Goal: Task Accomplishment & Management: Manage account settings

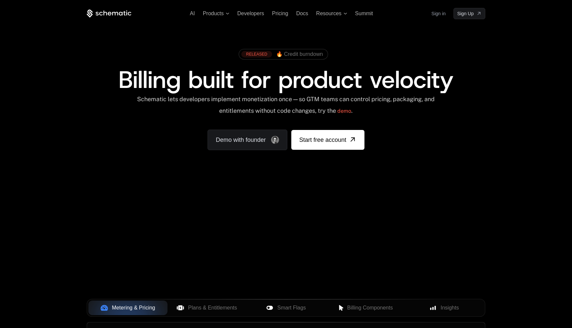
click at [440, 15] on link "Sign in" at bounding box center [438, 13] width 14 height 11
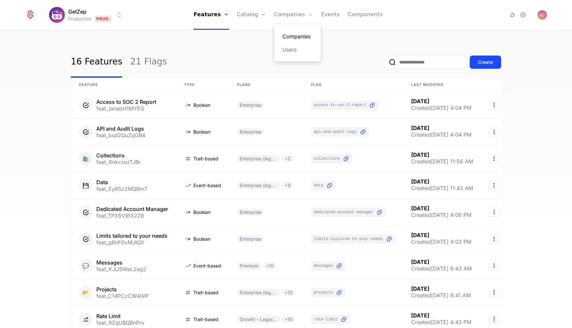
click at [291, 35] on link "Companies" at bounding box center [297, 36] width 30 height 8
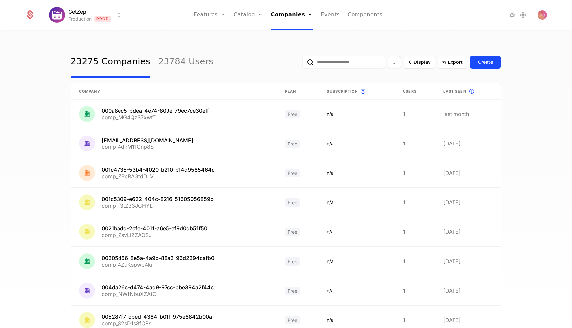
click at [367, 63] on input "email" at bounding box center [343, 62] width 83 height 13
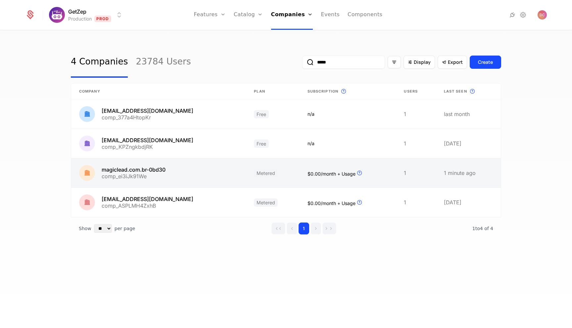
type input "*****"
click at [221, 177] on link at bounding box center [158, 172] width 175 height 29
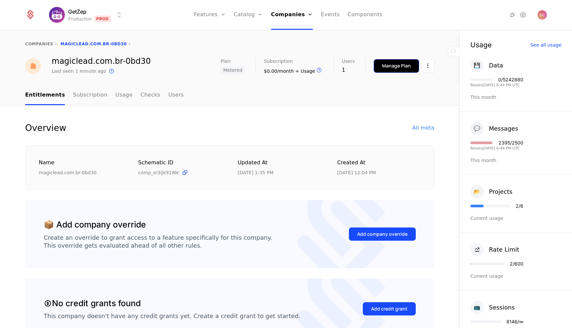
click at [396, 68] on div "Manage Plan" at bounding box center [396, 66] width 29 height 7
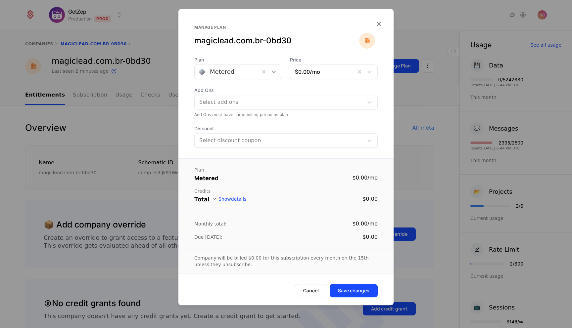
click at [273, 72] on icon at bounding box center [274, 72] width 4 height 2
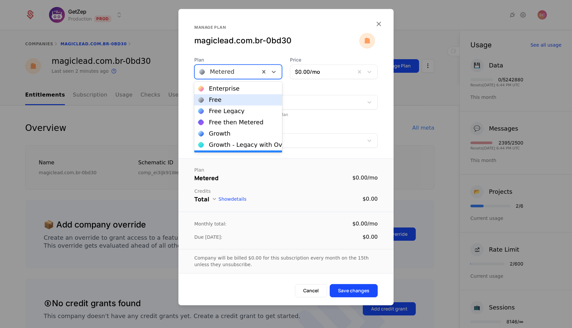
click at [246, 104] on div "Free" at bounding box center [238, 99] width 88 height 11
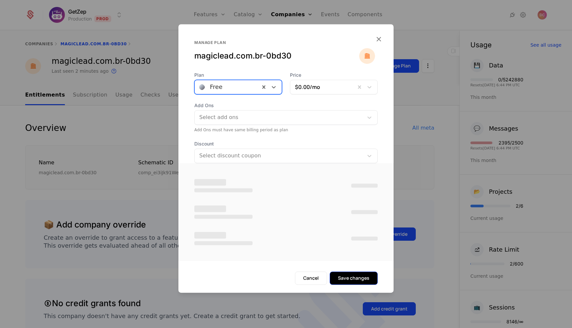
click at [361, 283] on button "Save changes" at bounding box center [354, 278] width 48 height 13
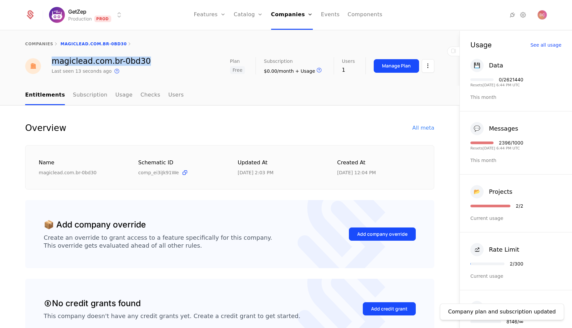
drag, startPoint x: 143, startPoint y: 63, endPoint x: 52, endPoint y: 62, distance: 91.0
click at [52, 62] on div "magiclead.com.br-0bd30 Last seen 13 seconds ago This is the date a track or ide…" at bounding box center [229, 66] width 409 height 18
copy div "magiclead.com.br-0bd30"
click at [425, 128] on div "All meta" at bounding box center [423, 128] width 22 height 8
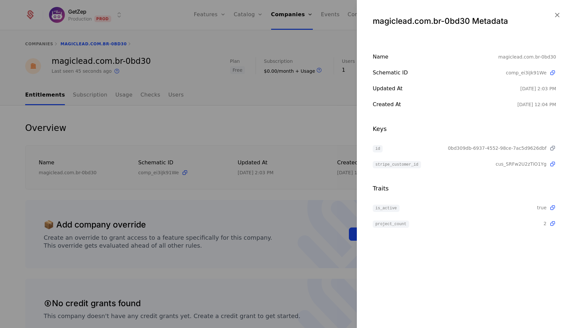
click at [552, 149] on icon at bounding box center [552, 148] width 7 height 7
click at [560, 14] on icon "button" at bounding box center [557, 15] width 9 height 9
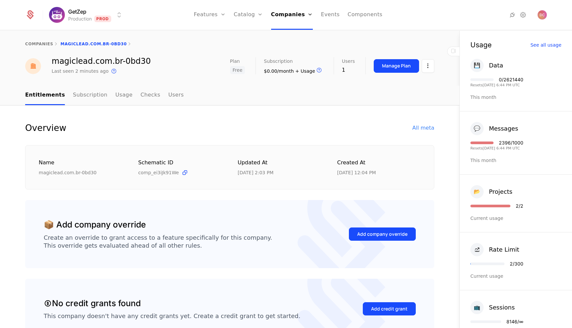
click at [353, 101] on nav "Entitlements Subscription Usage Checks Users" at bounding box center [229, 96] width 409 height 20
click at [168, 94] on link "Users" at bounding box center [176, 96] width 16 height 20
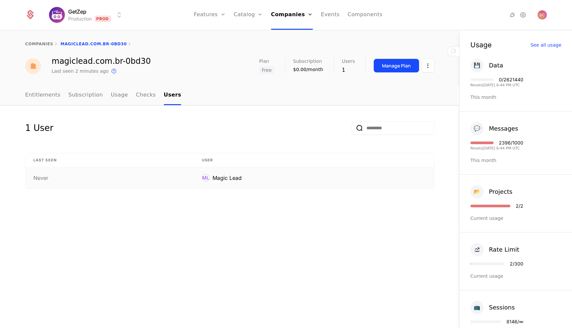
click at [63, 175] on div "Never" at bounding box center [109, 177] width 153 height 5
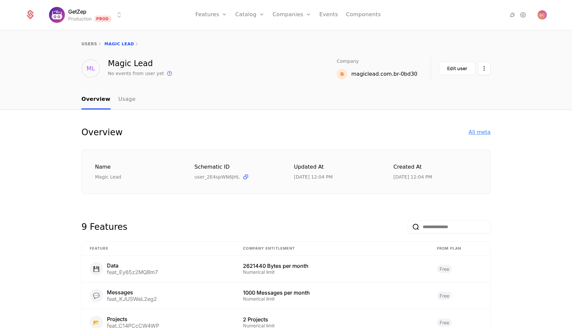
click at [484, 133] on div "All meta" at bounding box center [480, 132] width 22 height 8
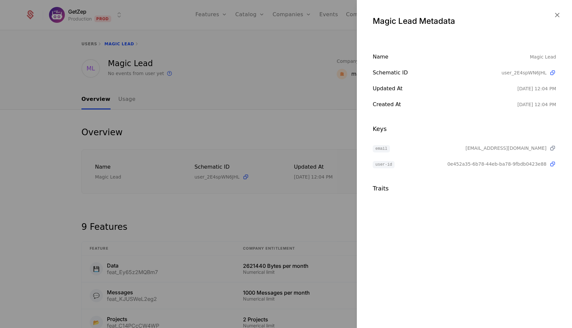
click at [554, 148] on icon at bounding box center [552, 148] width 7 height 7
click at [284, 81] on div at bounding box center [286, 164] width 572 height 328
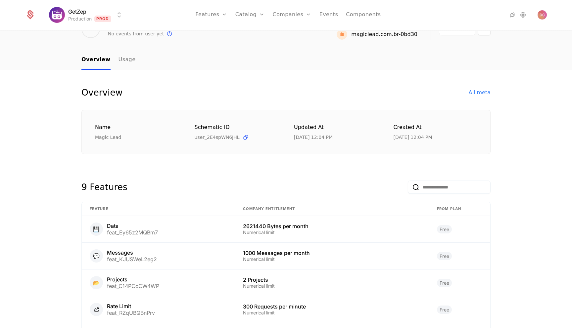
scroll to position [44, 0]
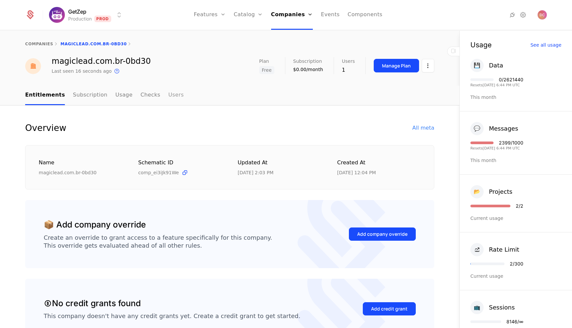
click at [170, 95] on link "Users" at bounding box center [176, 96] width 16 height 20
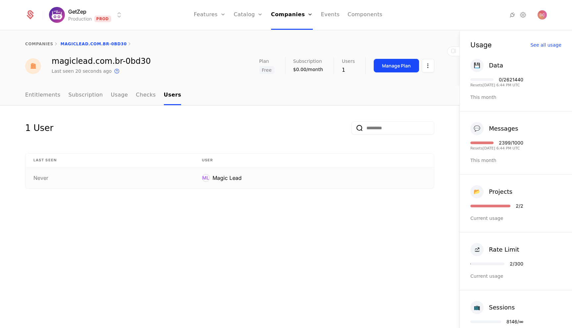
click at [54, 177] on div "Never" at bounding box center [109, 177] width 153 height 5
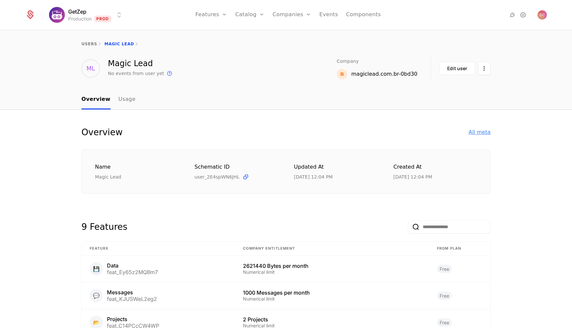
click at [485, 134] on div "All meta" at bounding box center [480, 132] width 22 height 8
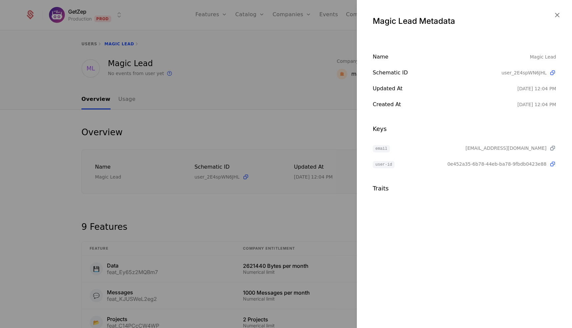
click at [553, 149] on icon at bounding box center [552, 148] width 7 height 7
click at [556, 11] on icon "button" at bounding box center [557, 15] width 9 height 9
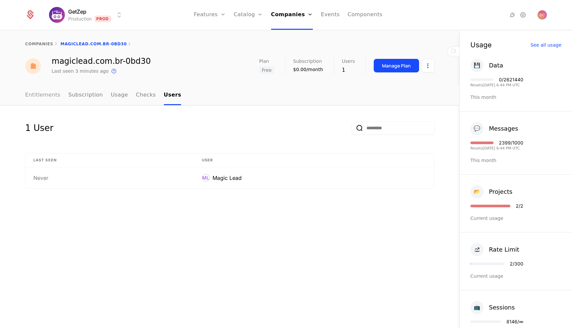
click at [45, 101] on link "Entitlements" at bounding box center [42, 96] width 35 height 20
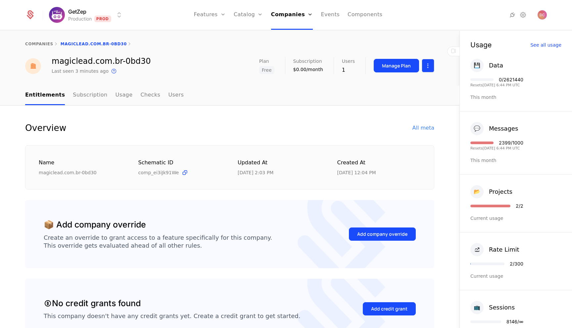
click at [426, 65] on html "GetZep Production Prod Features Features Flags Catalog Plans Add Ons Credits Co…" at bounding box center [286, 164] width 572 height 328
click at [291, 130] on html "GetZep Production Prod Features Features Flags Catalog Plans Add Ons Credits Co…" at bounding box center [286, 164] width 572 height 328
click at [374, 235] on div "Add company override" at bounding box center [382, 234] width 50 height 7
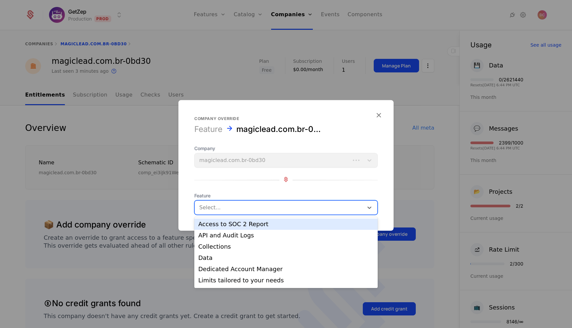
click at [238, 206] on div at bounding box center [278, 207] width 159 height 9
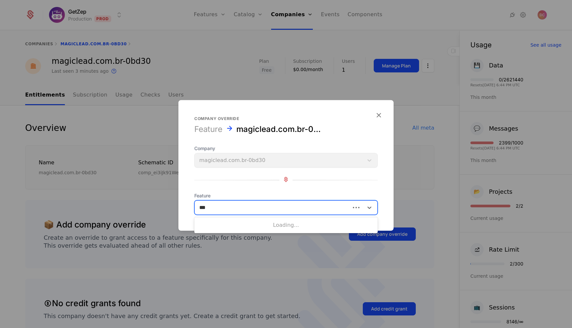
type input "****"
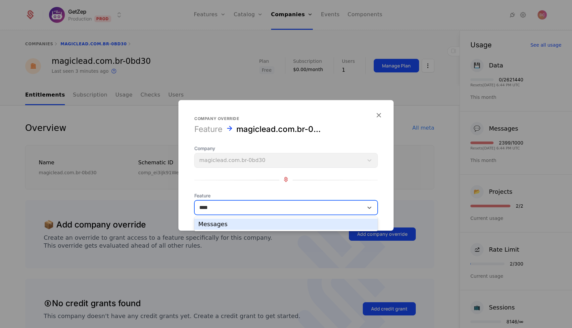
click at [222, 223] on div "Messages" at bounding box center [285, 224] width 175 height 6
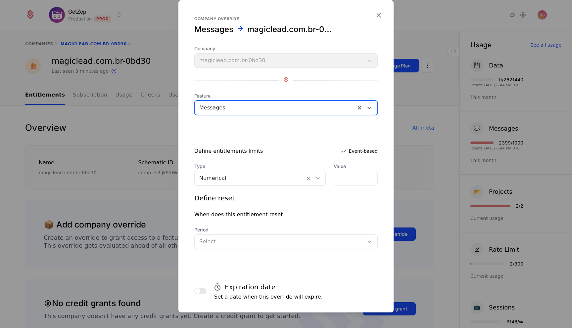
click at [270, 246] on div at bounding box center [279, 241] width 160 height 9
click at [271, 223] on div "Define reset When does this entitlement reset Period Select..." at bounding box center [285, 222] width 183 height 56
click at [253, 240] on div at bounding box center [279, 241] width 160 height 9
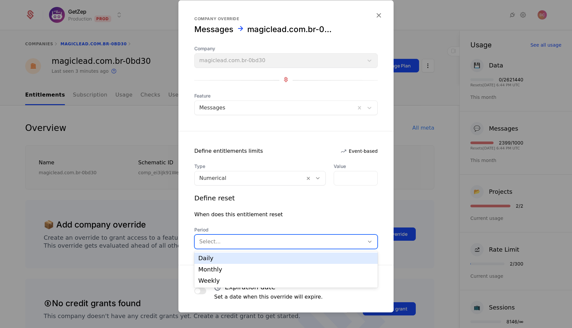
click at [251, 258] on div "Daily" at bounding box center [285, 258] width 175 height 6
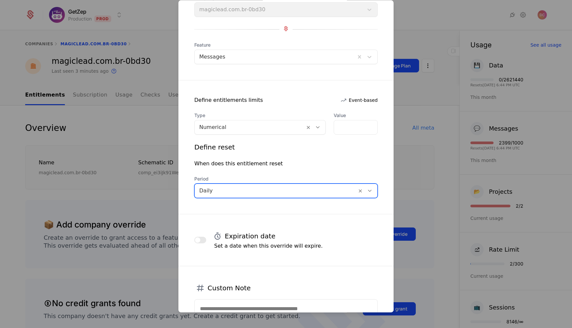
scroll to position [119, 0]
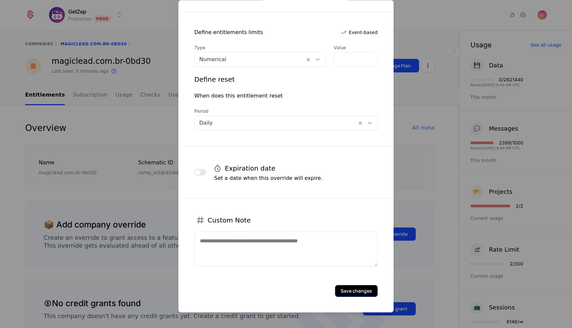
click at [351, 288] on button "Save changes" at bounding box center [356, 291] width 43 height 12
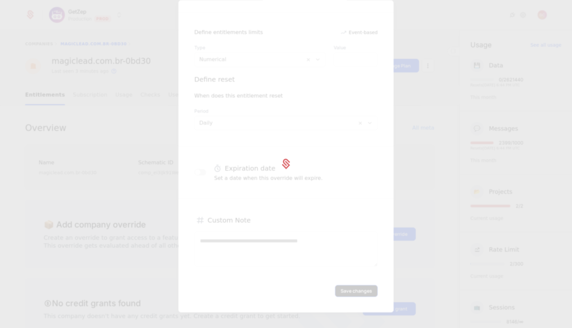
scroll to position [0, 0]
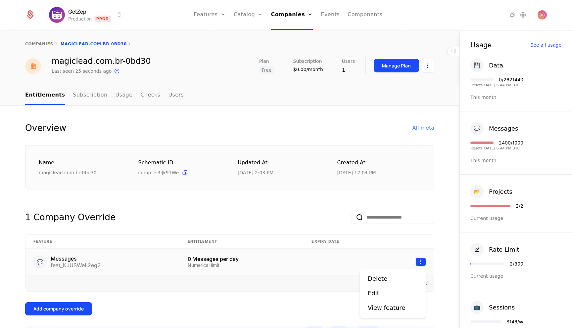
click at [421, 262] on html "GetZep Production Prod Features Features Flags Catalog Plans Add Ons Credits Co…" at bounding box center [286, 164] width 572 height 328
click at [386, 293] on div "Edit" at bounding box center [393, 293] width 50 height 9
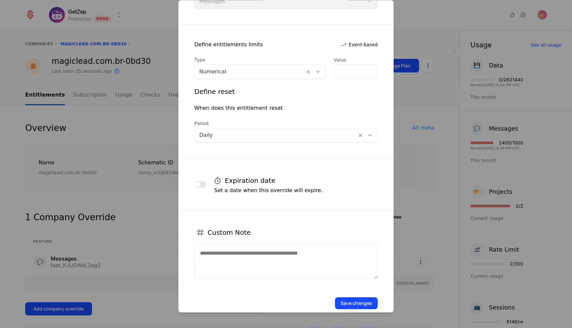
scroll to position [119, 0]
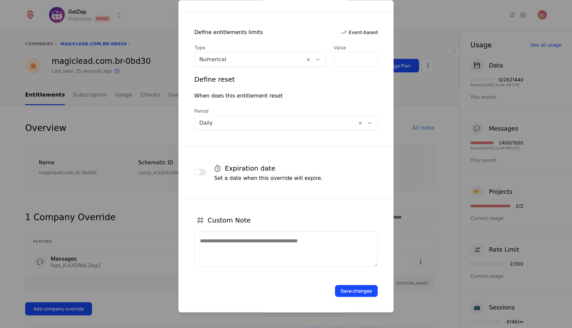
click at [254, 248] on textarea at bounding box center [285, 249] width 183 height 35
type textarea "**********"
click at [347, 294] on button "Save changes" at bounding box center [356, 291] width 43 height 12
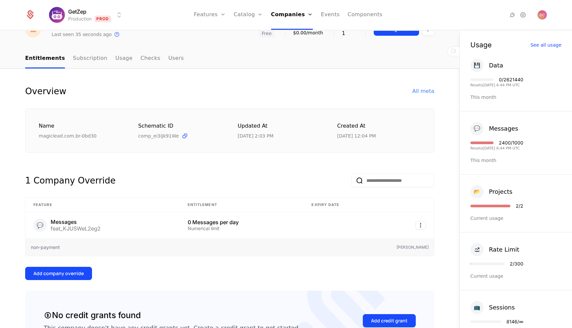
scroll to position [0, 0]
